Goal: Use online tool/utility

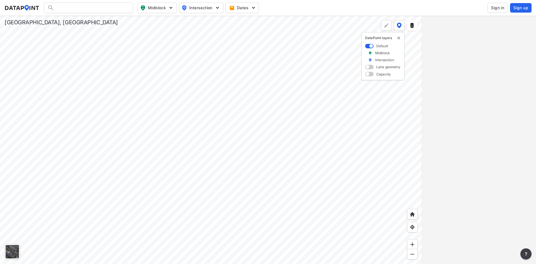
click at [118, 74] on div at bounding box center [211, 140] width 422 height 248
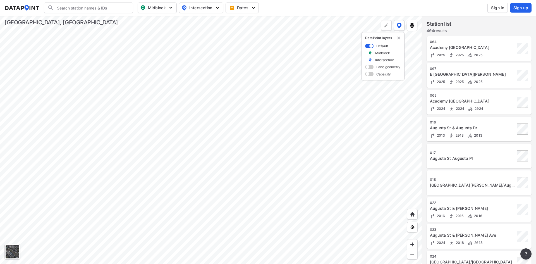
click at [266, 148] on div at bounding box center [211, 140] width 422 height 248
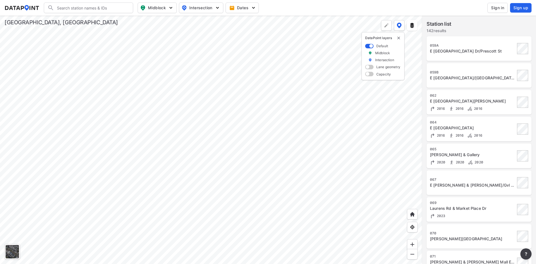
click at [312, 154] on div at bounding box center [211, 140] width 422 height 248
click at [270, 120] on div at bounding box center [211, 140] width 422 height 248
click at [147, 87] on div at bounding box center [211, 140] width 422 height 248
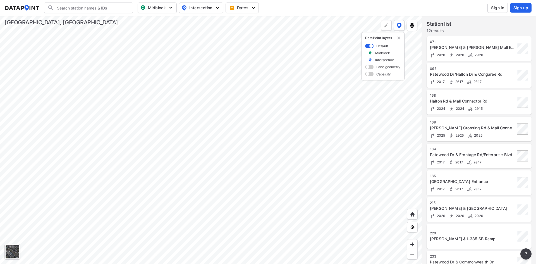
click at [196, 162] on div at bounding box center [211, 140] width 422 height 248
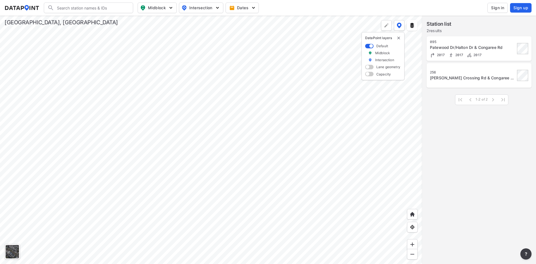
click at [174, 159] on div at bounding box center [211, 140] width 422 height 248
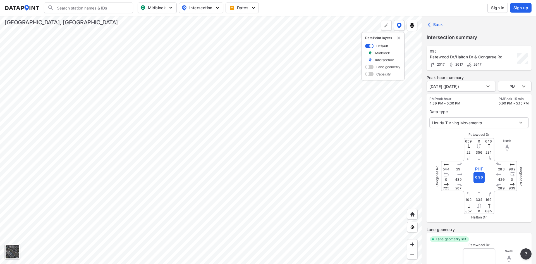
type input "2386"
click at [518, 87] on body "Search Please enter a search term. Midblock Intersection Dates Sign in Sign up …" at bounding box center [268, 132] width 536 height 264
click at [518, 66] on li "AM" at bounding box center [515, 65] width 34 height 11
click at [517, 85] on body "Search Please enter a search term. Midblock Intersection Dates Sign in Sign up …" at bounding box center [268, 132] width 536 height 264
click at [513, 106] on li "PM" at bounding box center [515, 107] width 34 height 11
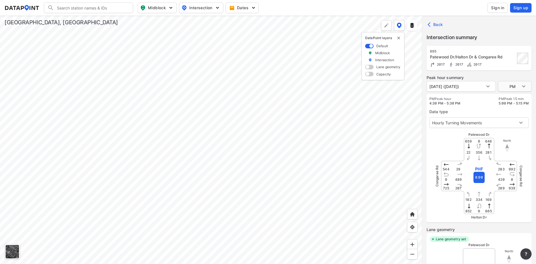
click at [527, 87] on body "Search Please enter a search term. Midblock Intersection Dates Sign in Sign up …" at bounding box center [268, 132] width 536 height 264
click at [509, 65] on li "AM" at bounding box center [515, 65] width 34 height 11
type input "AM"
click at [470, 108] on div "Data type Hourly Turning Movements 0" at bounding box center [479, 117] width 99 height 22
click at [199, 113] on div at bounding box center [211, 140] width 422 height 248
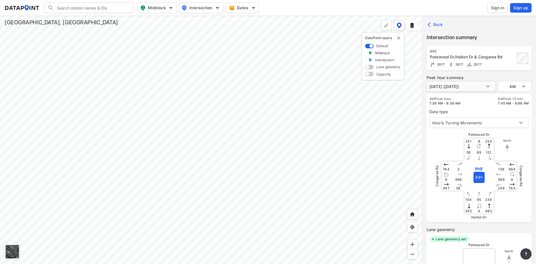
click at [491, 89] on body "Search Please enter a search term. Midblock Intersection Dates Sign in Sign up …" at bounding box center [268, 132] width 536 height 264
click at [461, 90] on li "[DATE] ([DATE])" at bounding box center [444, 86] width 35 height 11
